Goal: Navigation & Orientation: Find specific page/section

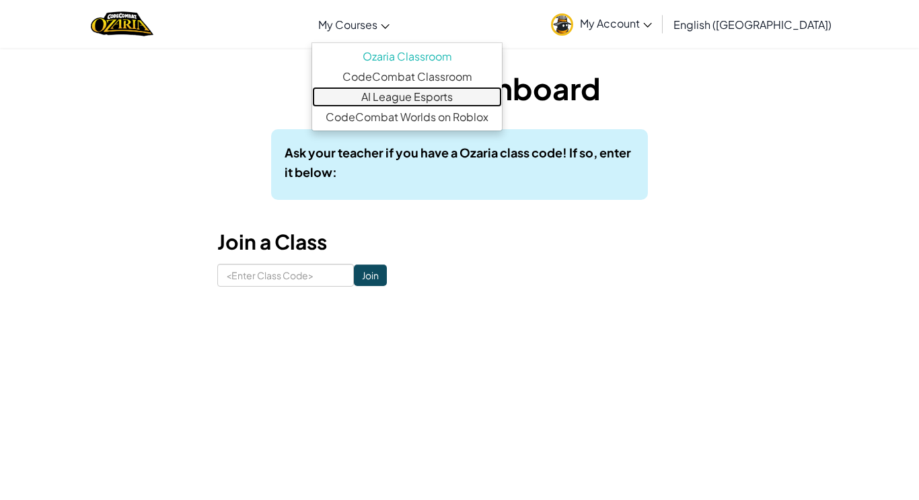
click at [451, 102] on link "AI League Esports" at bounding box center [407, 97] width 190 height 20
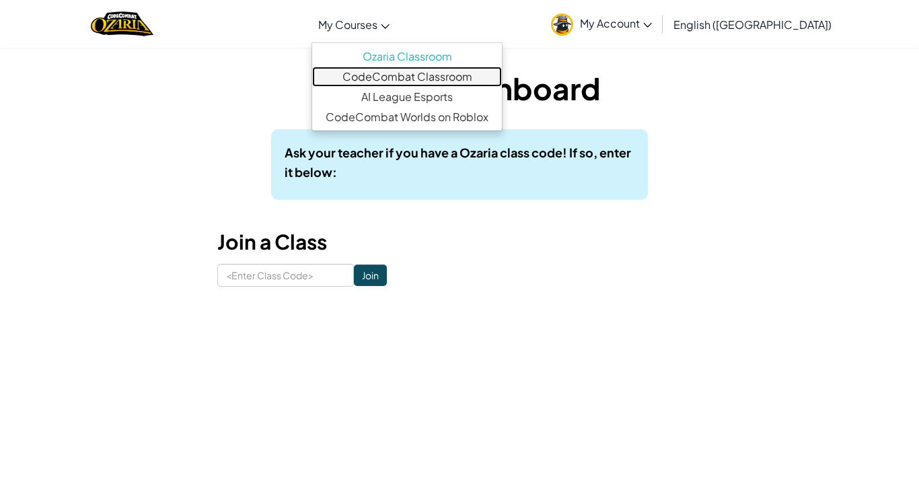
click at [429, 71] on link "CodeCombat Classroom" at bounding box center [407, 77] width 190 height 20
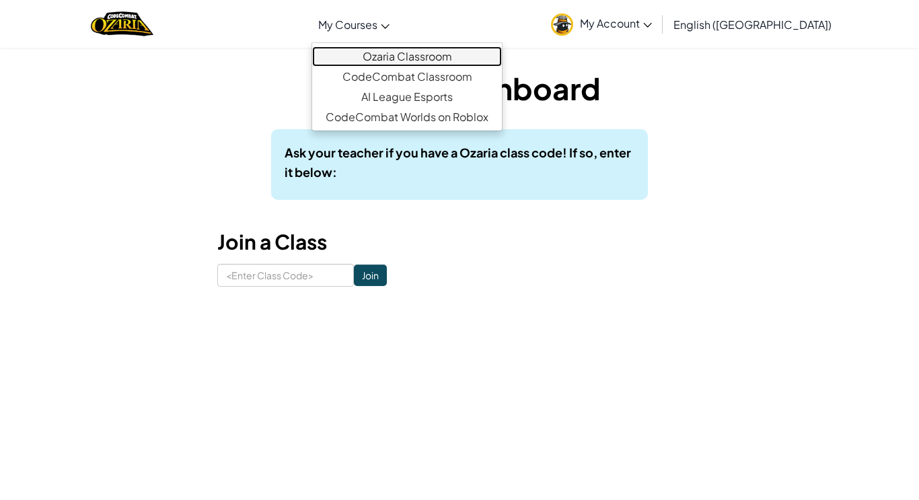
click at [439, 61] on link "Ozaria Classroom" at bounding box center [407, 56] width 190 height 20
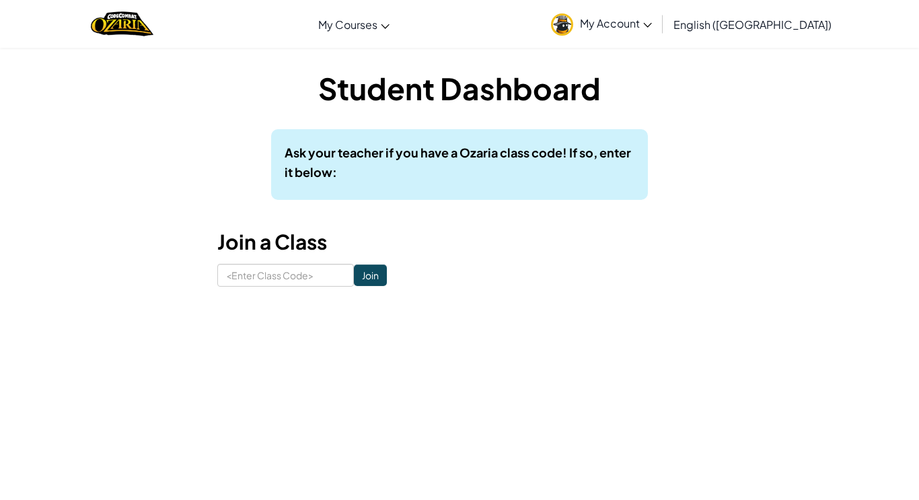
click at [460, 94] on h1 "Student Dashboard" at bounding box center [459, 88] width 484 height 42
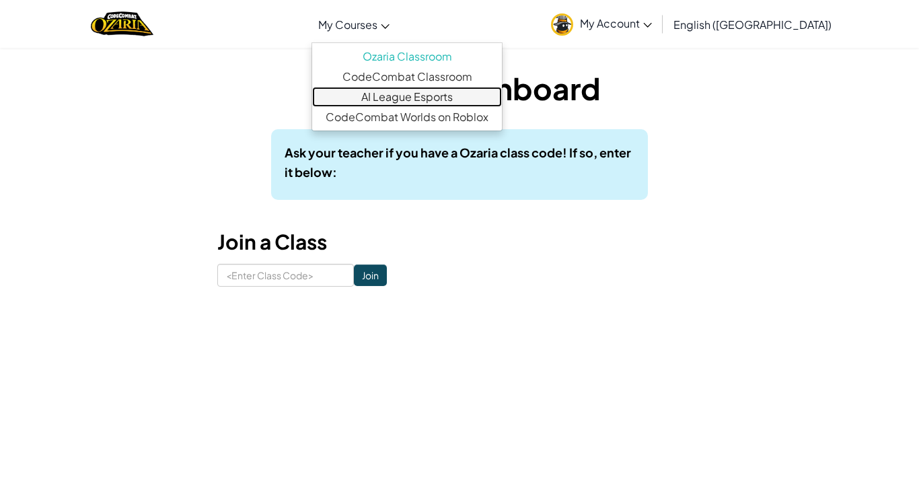
click at [424, 91] on link "AI League Esports" at bounding box center [407, 97] width 190 height 20
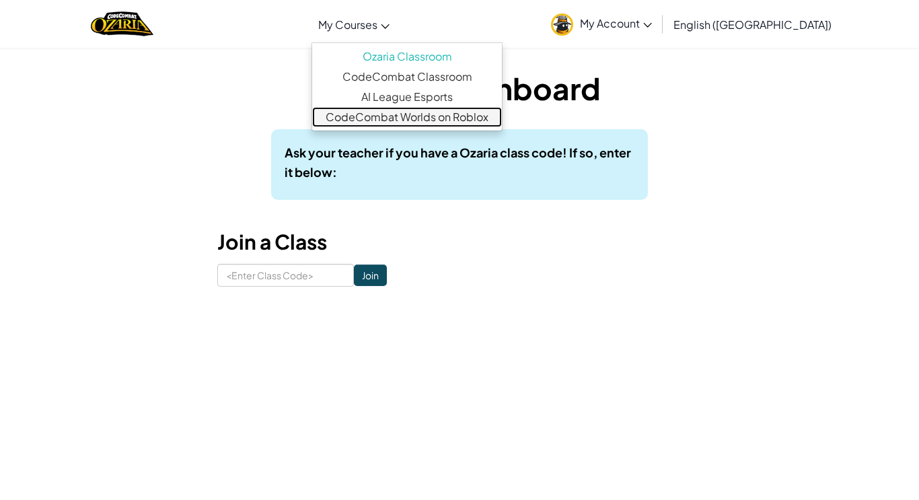
click at [449, 111] on link "CodeCombat Worlds on Roblox" at bounding box center [407, 117] width 190 height 20
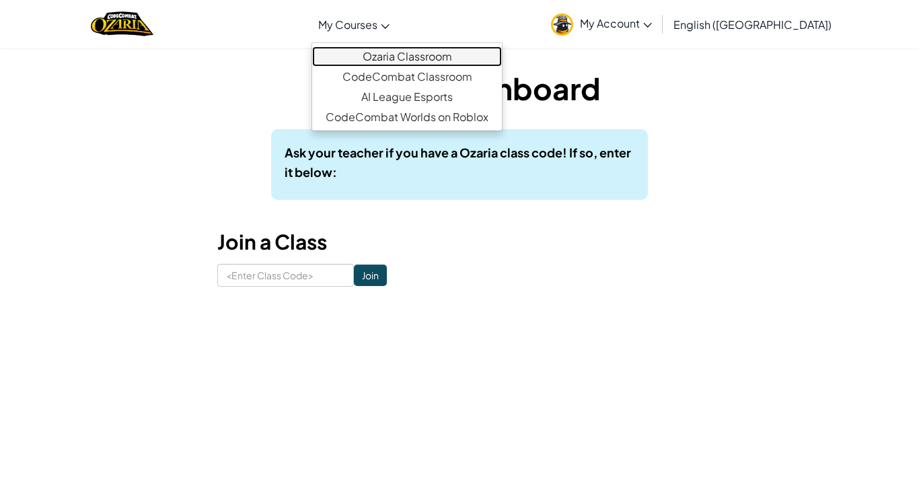
click at [420, 59] on link "Ozaria Classroom" at bounding box center [407, 56] width 190 height 20
click at [417, 55] on link "Ozaria Classroom" at bounding box center [407, 56] width 190 height 20
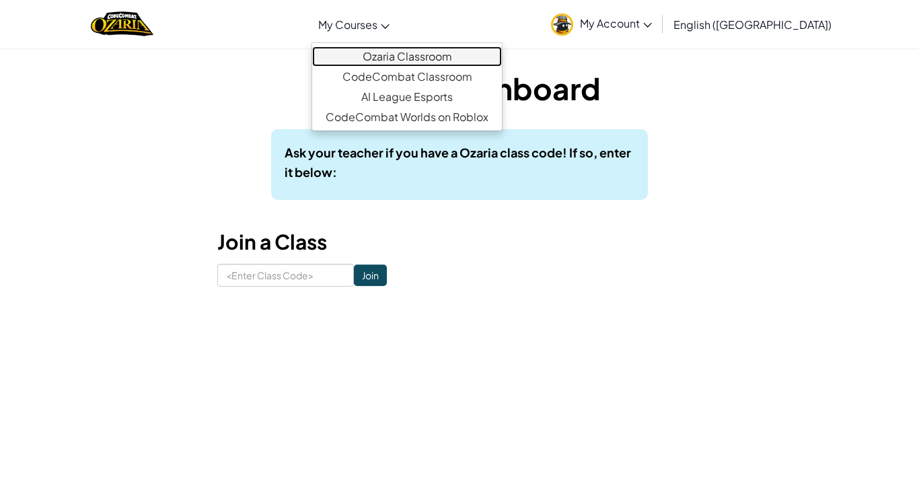
click at [417, 55] on link "Ozaria Classroom" at bounding box center [407, 56] width 190 height 20
click at [377, 24] on span "My Courses" at bounding box center [347, 24] width 59 height 14
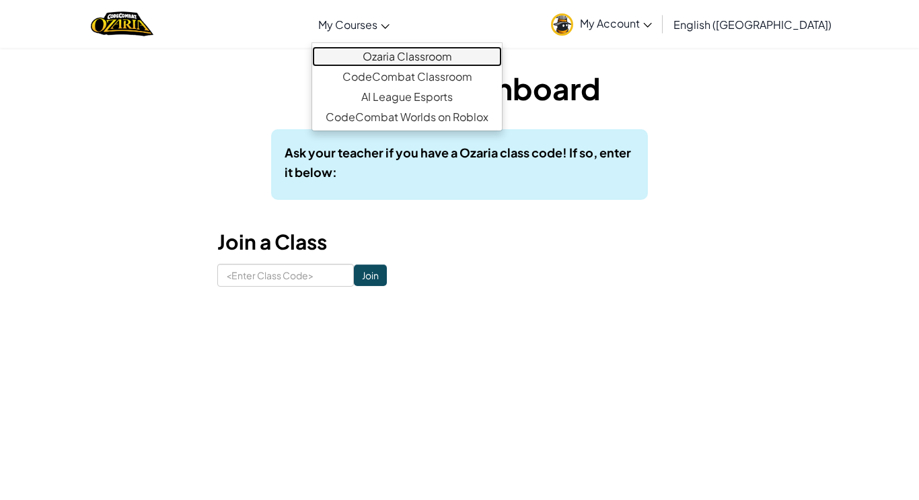
click at [424, 54] on link "Ozaria Classroom" at bounding box center [407, 56] width 190 height 20
click at [451, 59] on link "Ozaria Classroom" at bounding box center [407, 56] width 190 height 20
click at [396, 15] on link "My Courses" at bounding box center [353, 24] width 85 height 36
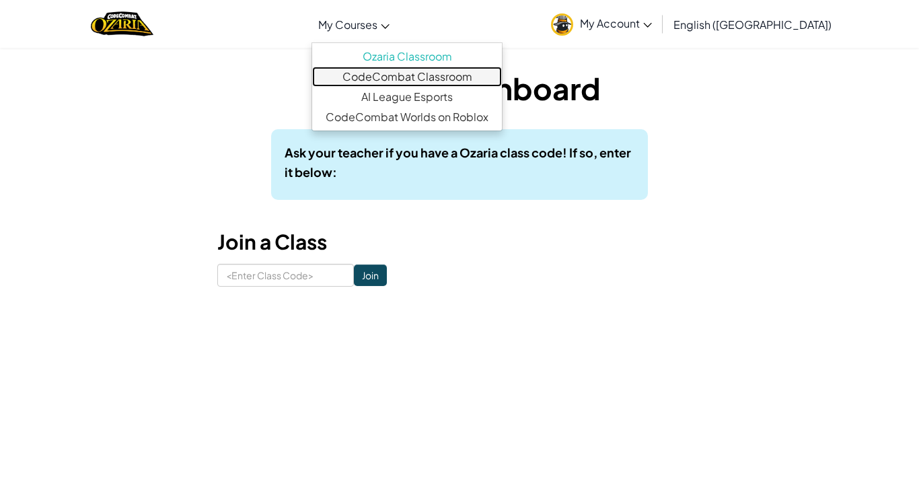
click at [424, 69] on link "CodeCombat Classroom" at bounding box center [407, 77] width 190 height 20
